Goal: Information Seeking & Learning: Find specific fact

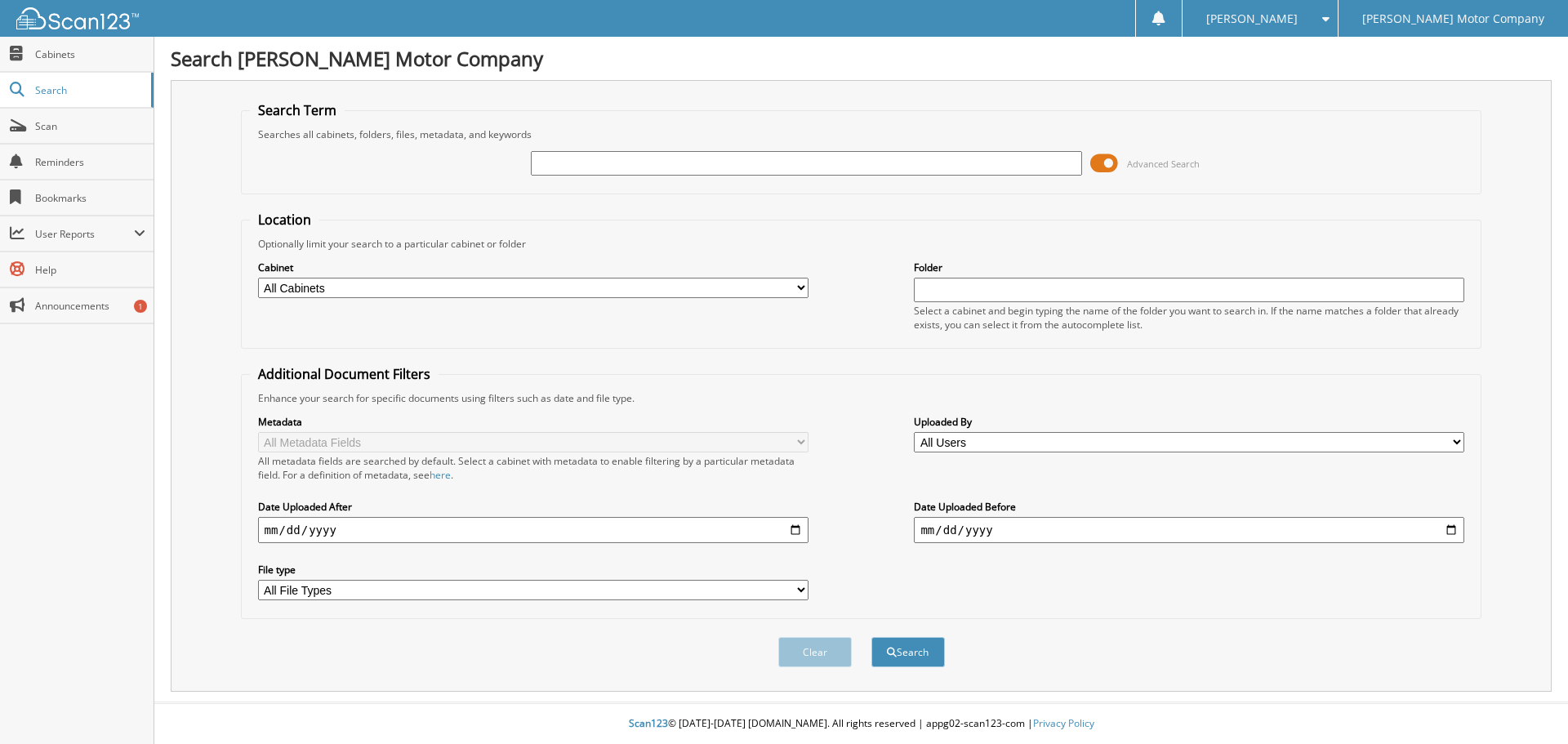
click at [648, 166] on input "text" at bounding box center [807, 164] width 551 height 25
type input "165046"
click at [871, 637] on button "Search" at bounding box center [908, 652] width 73 height 30
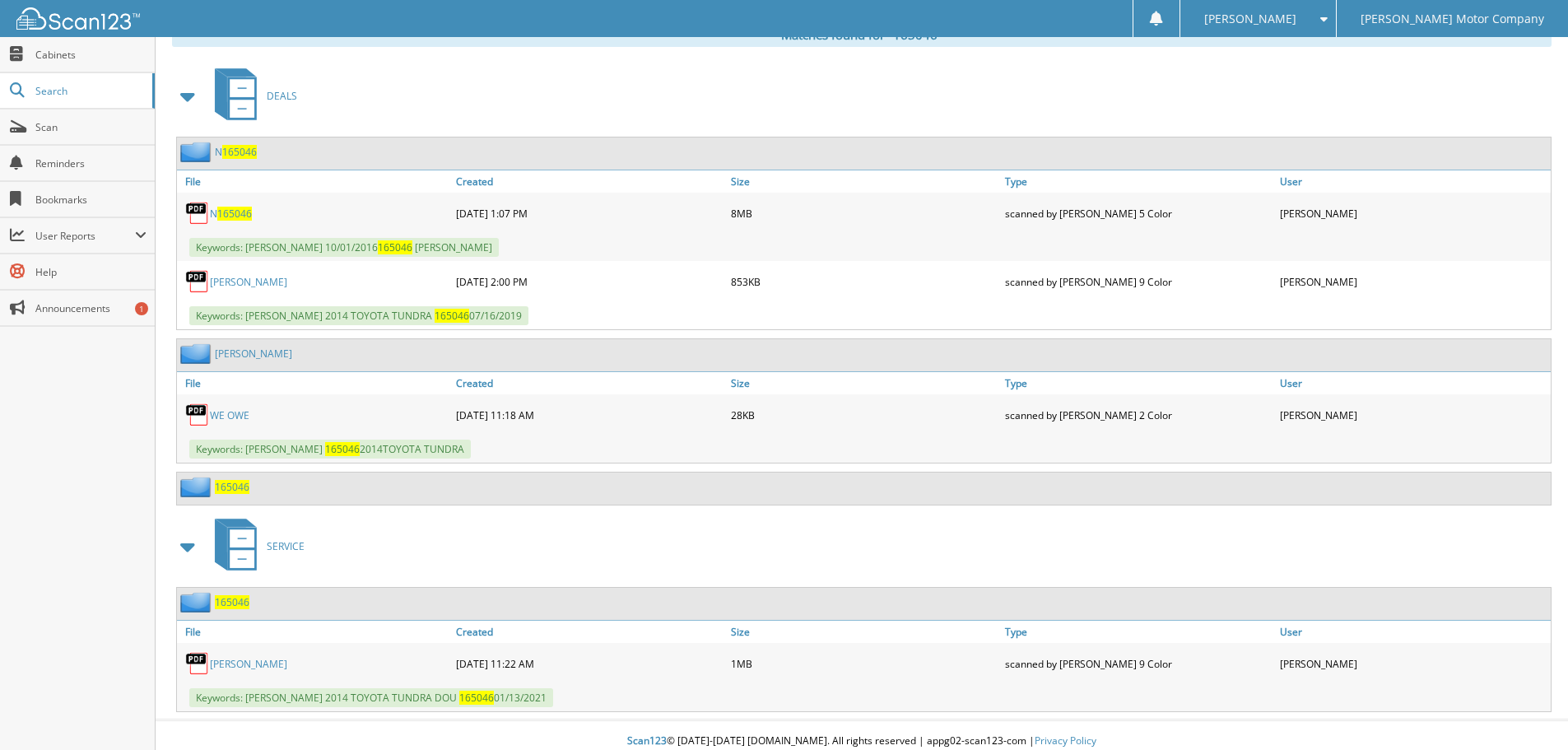
scroll to position [712, 0]
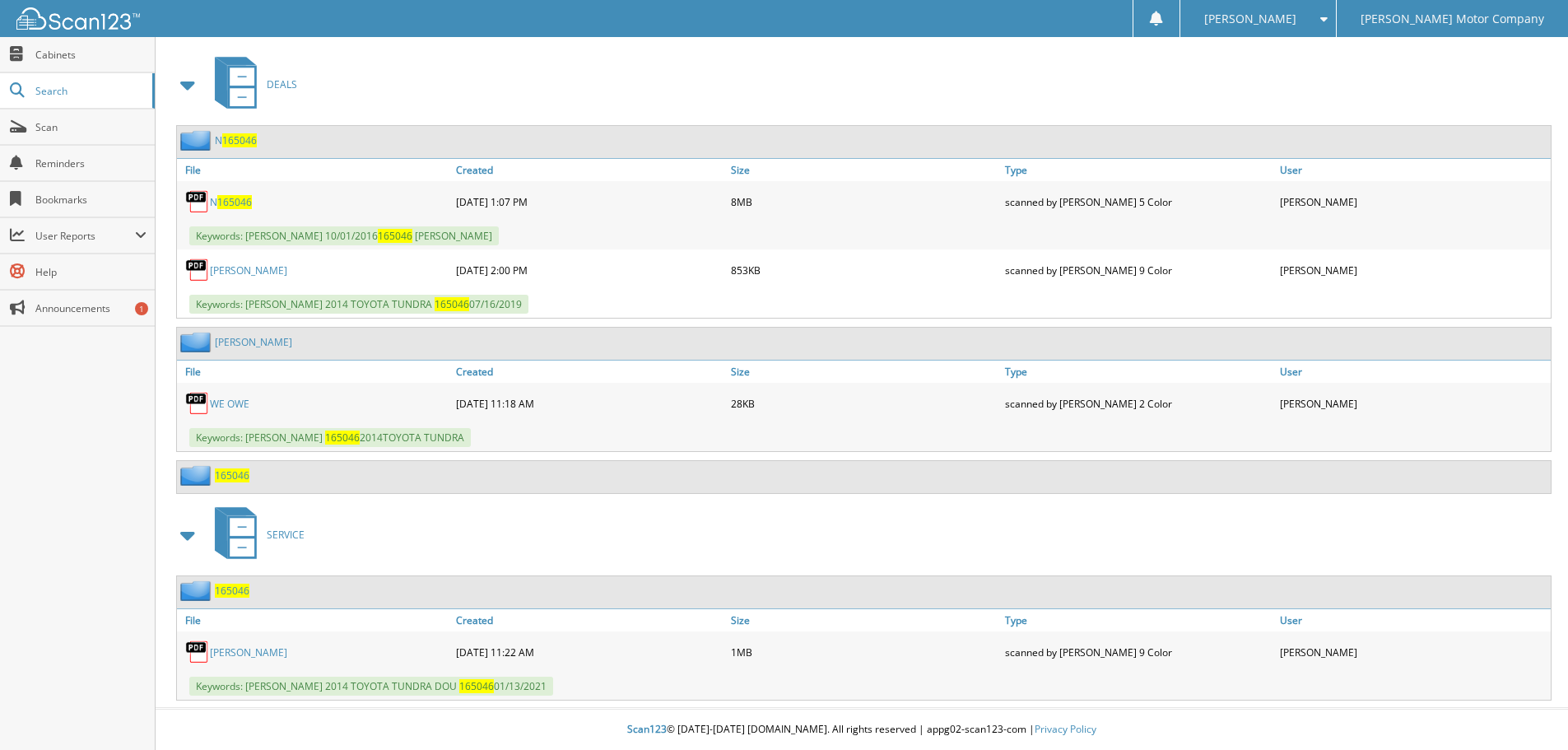
click at [235, 205] on span "165046" at bounding box center [234, 203] width 35 height 14
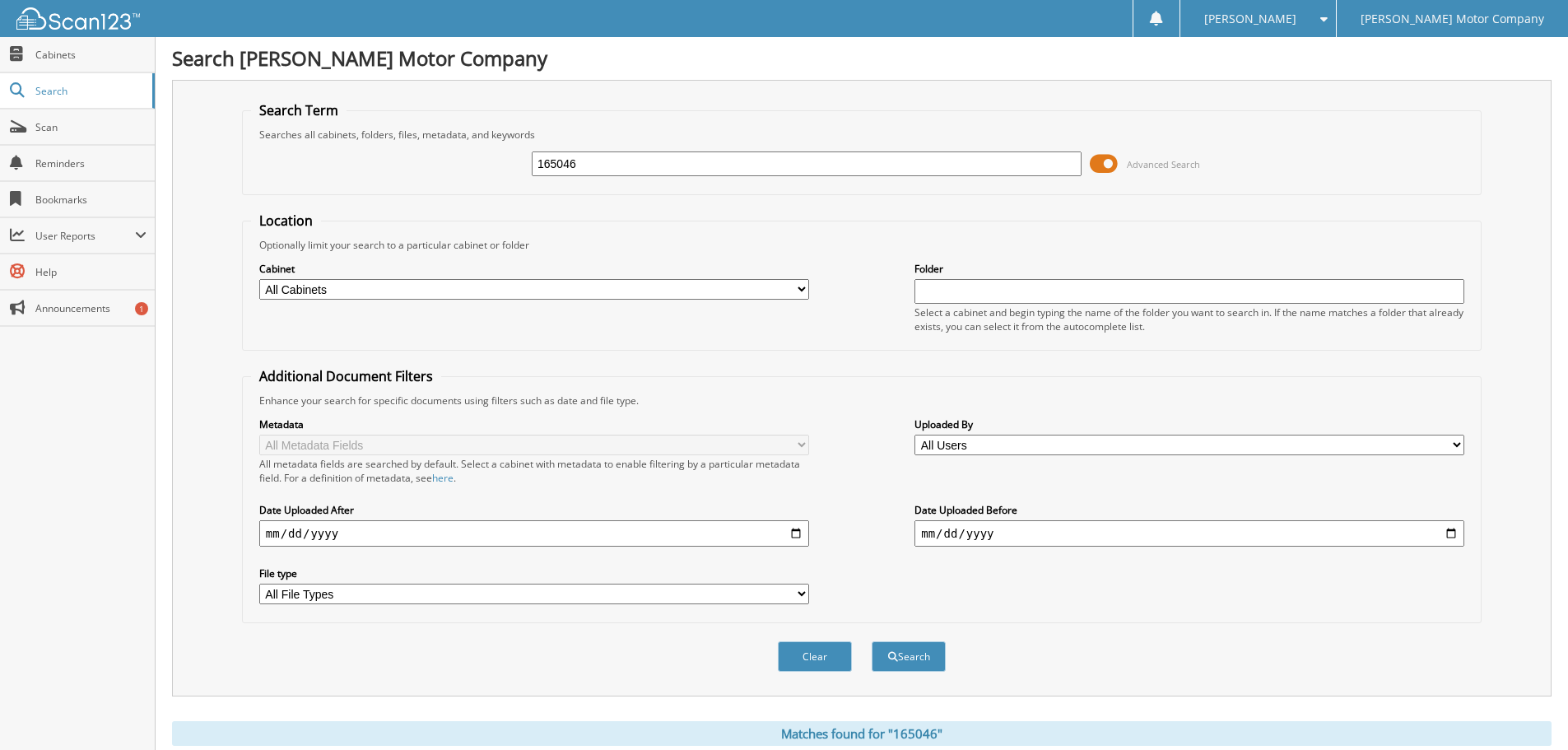
scroll to position [0, 0]
drag, startPoint x: 592, startPoint y: 171, endPoint x: 445, endPoint y: 162, distance: 147.3
click at [445, 162] on div "165046 Advanced Search" at bounding box center [861, 165] width 1222 height 45
type input "658979"
click at [872, 642] on button "Search" at bounding box center [908, 657] width 74 height 30
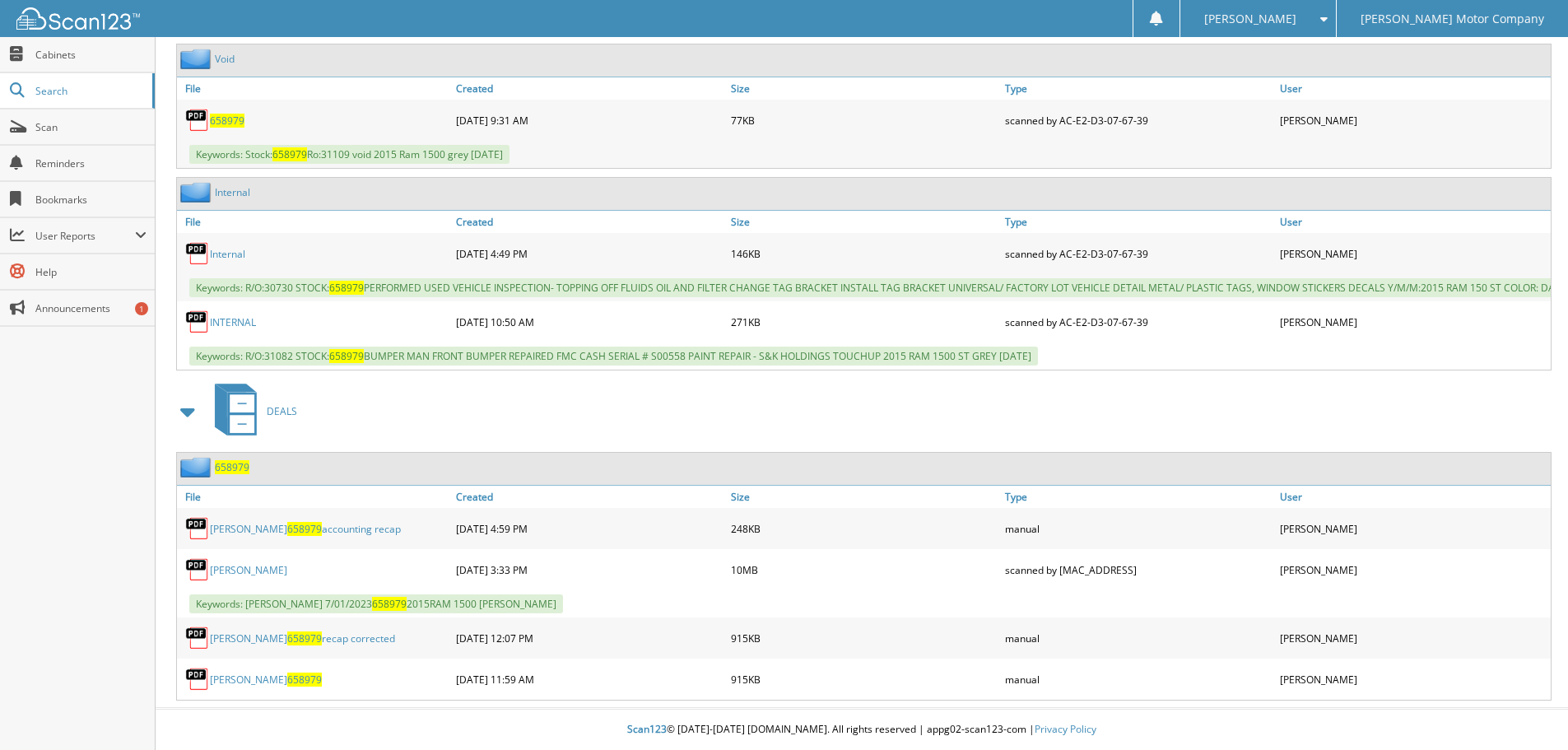
scroll to position [806, 0]
click at [262, 567] on link "[PERSON_NAME]" at bounding box center [248, 571] width 78 height 14
